Goal: Task Accomplishment & Management: Manage account settings

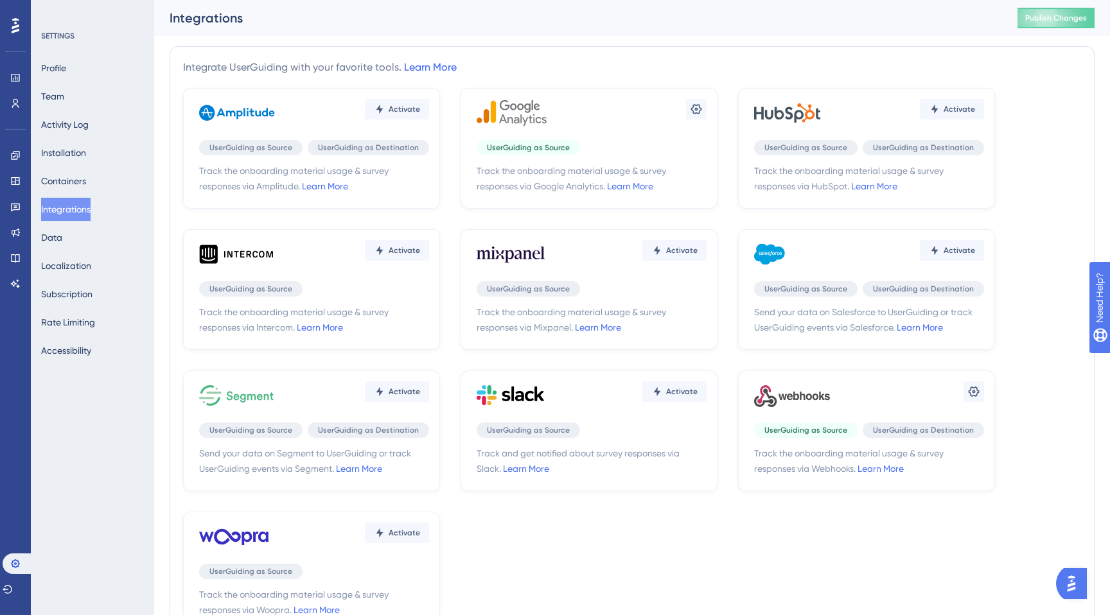
click at [430, 69] on link "Learn More" at bounding box center [430, 67] width 53 height 12
click at [1051, 24] on button "Publish Changes" at bounding box center [1056, 18] width 77 height 21
click at [11, 592] on icon at bounding box center [8, 590] width 10 height 10
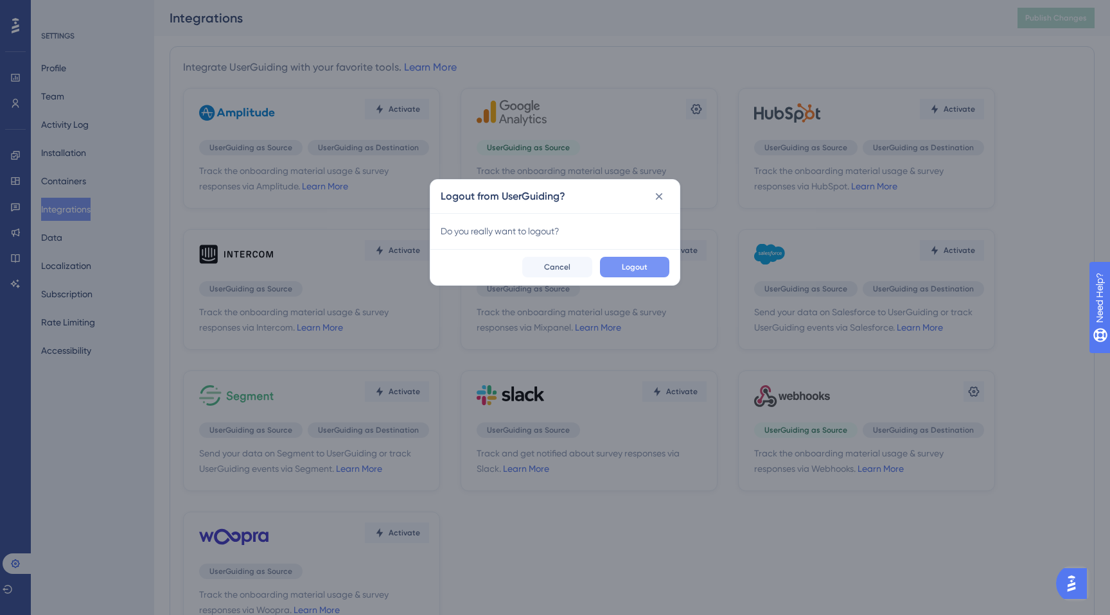
click at [644, 265] on span "Logout" at bounding box center [635, 267] width 26 height 10
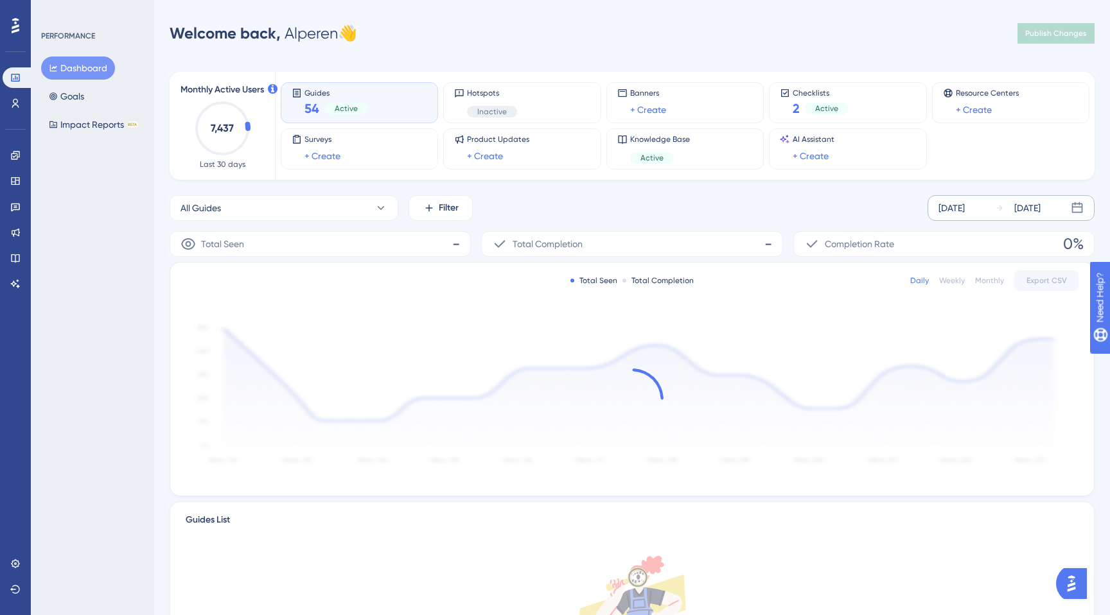
click at [1028, 199] on div "Oct 09 2025 Oct 15 2025" at bounding box center [1011, 208] width 167 height 26
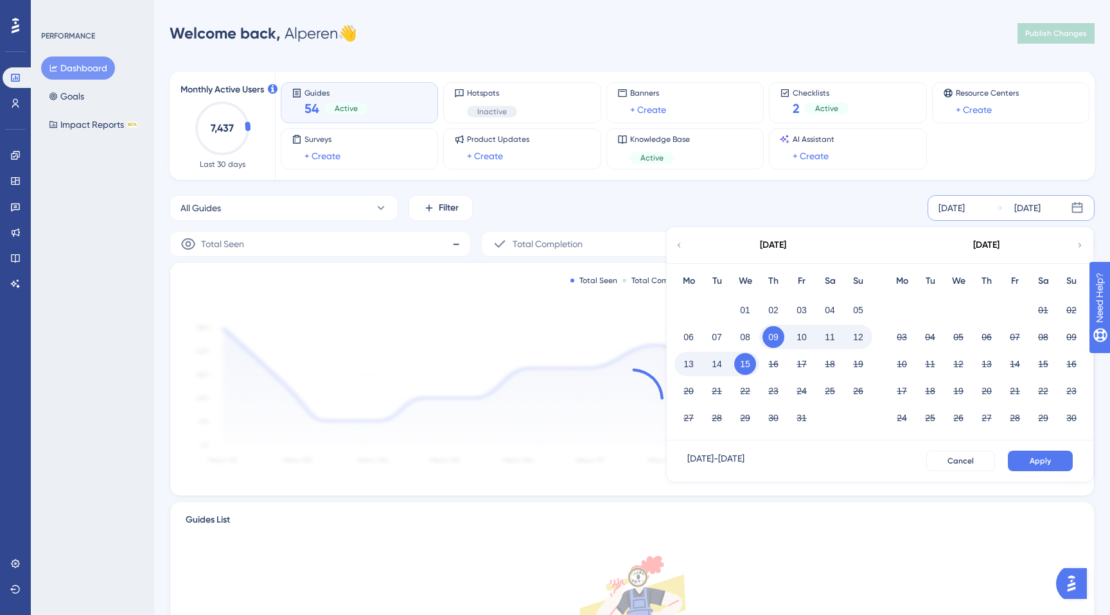
click at [741, 364] on button "15" at bounding box center [745, 364] width 22 height 22
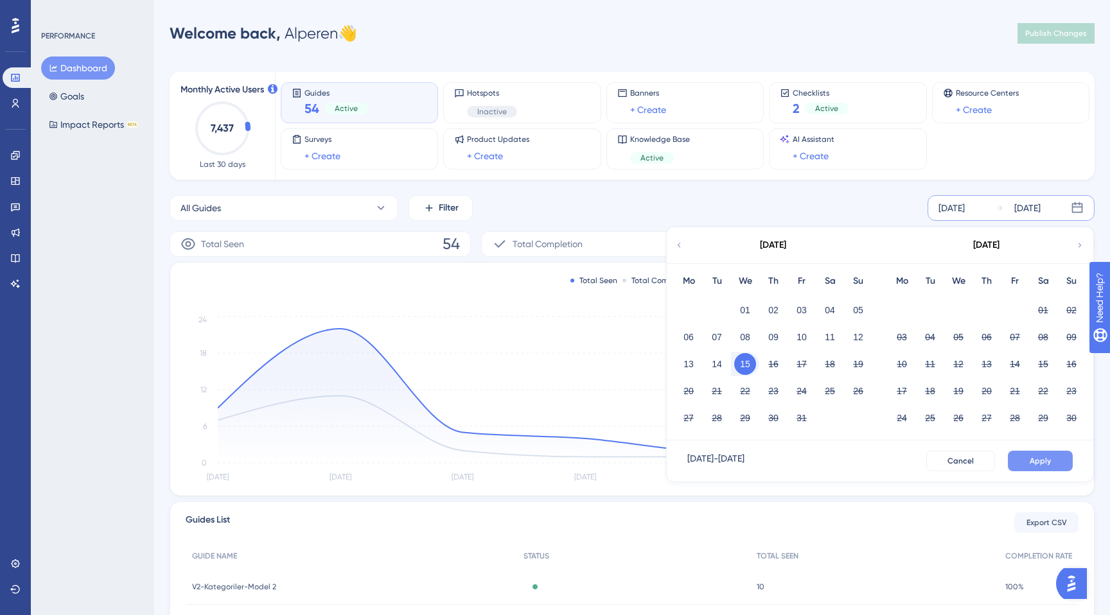
click at [1041, 469] on button "Apply" at bounding box center [1040, 461] width 65 height 21
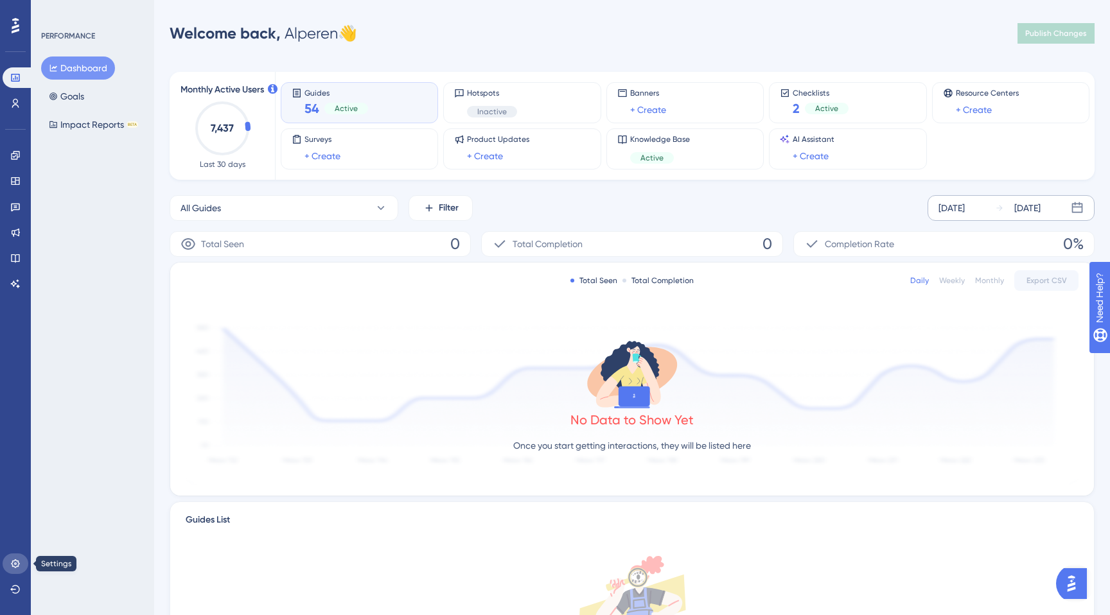
click at [15, 563] on icon at bounding box center [15, 564] width 8 height 8
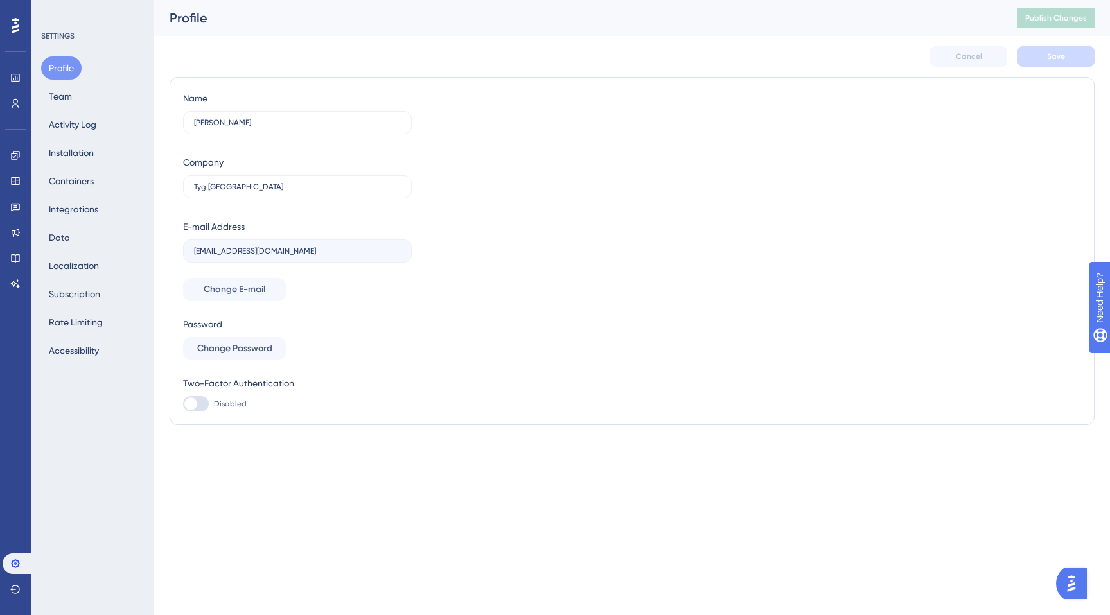
click at [98, 194] on div "Profile Team Activity Log Installation Containers Integrations Data Localizatio…" at bounding box center [93, 210] width 104 height 306
click at [96, 205] on button "Integrations" at bounding box center [73, 209] width 65 height 23
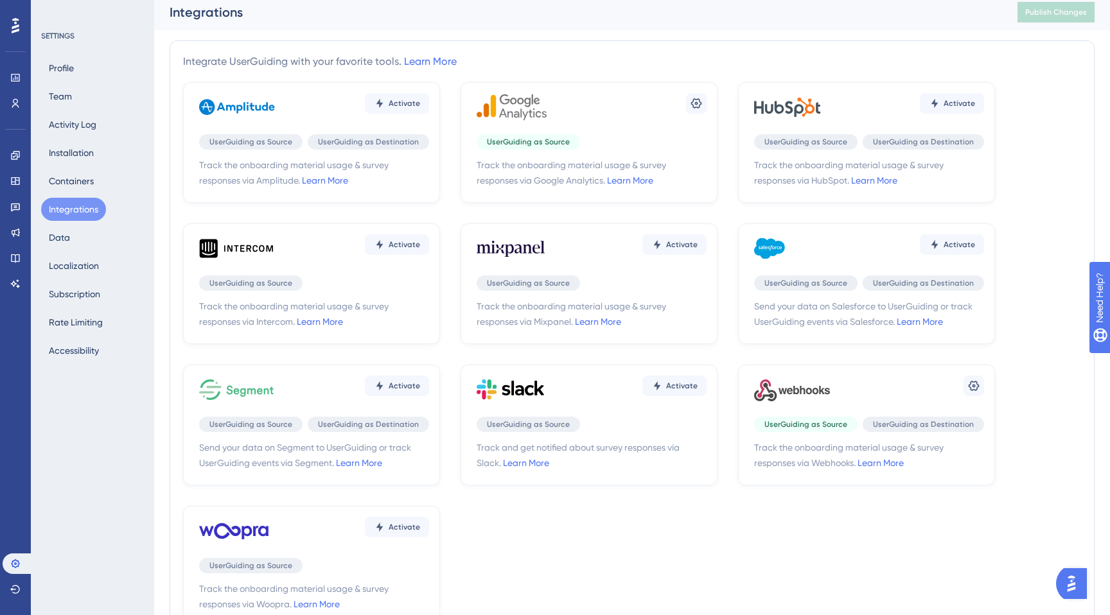
scroll to position [4, 0]
